Goal: Task Accomplishment & Management: Use online tool/utility

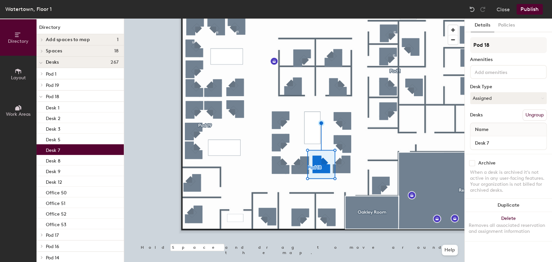
click at [504, 99] on button "Assigned" at bounding box center [508, 98] width 77 height 12
click at [487, 138] on div "Hoteled" at bounding box center [503, 139] width 66 height 10
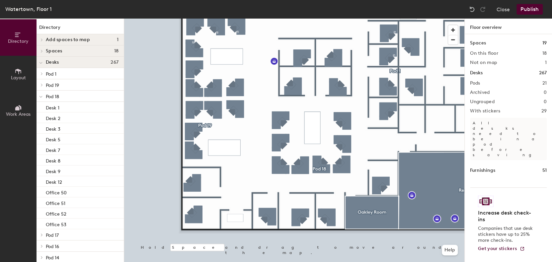
click at [527, 7] on button "Publish" at bounding box center [529, 9] width 26 height 11
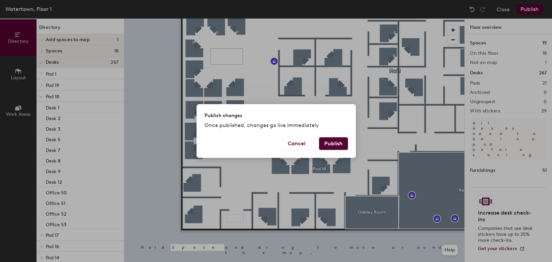
click at [336, 145] on button "Publish" at bounding box center [333, 143] width 29 height 13
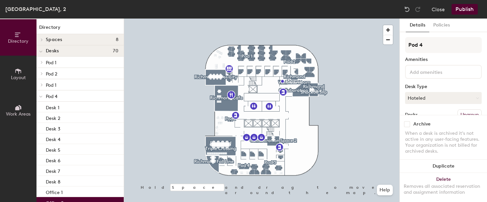
click at [420, 98] on button "Hoteled" at bounding box center [443, 98] width 77 height 12
click at [422, 116] on div "Assigned" at bounding box center [439, 119] width 66 height 10
click at [466, 9] on button "Publish" at bounding box center [465, 9] width 26 height 11
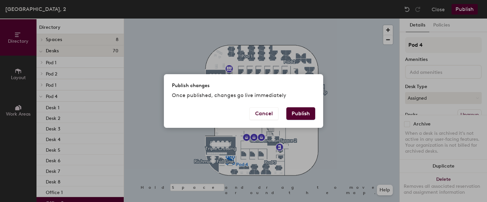
click at [311, 111] on button "Publish" at bounding box center [300, 114] width 29 height 13
